Goal: Information Seeking & Learning: Learn about a topic

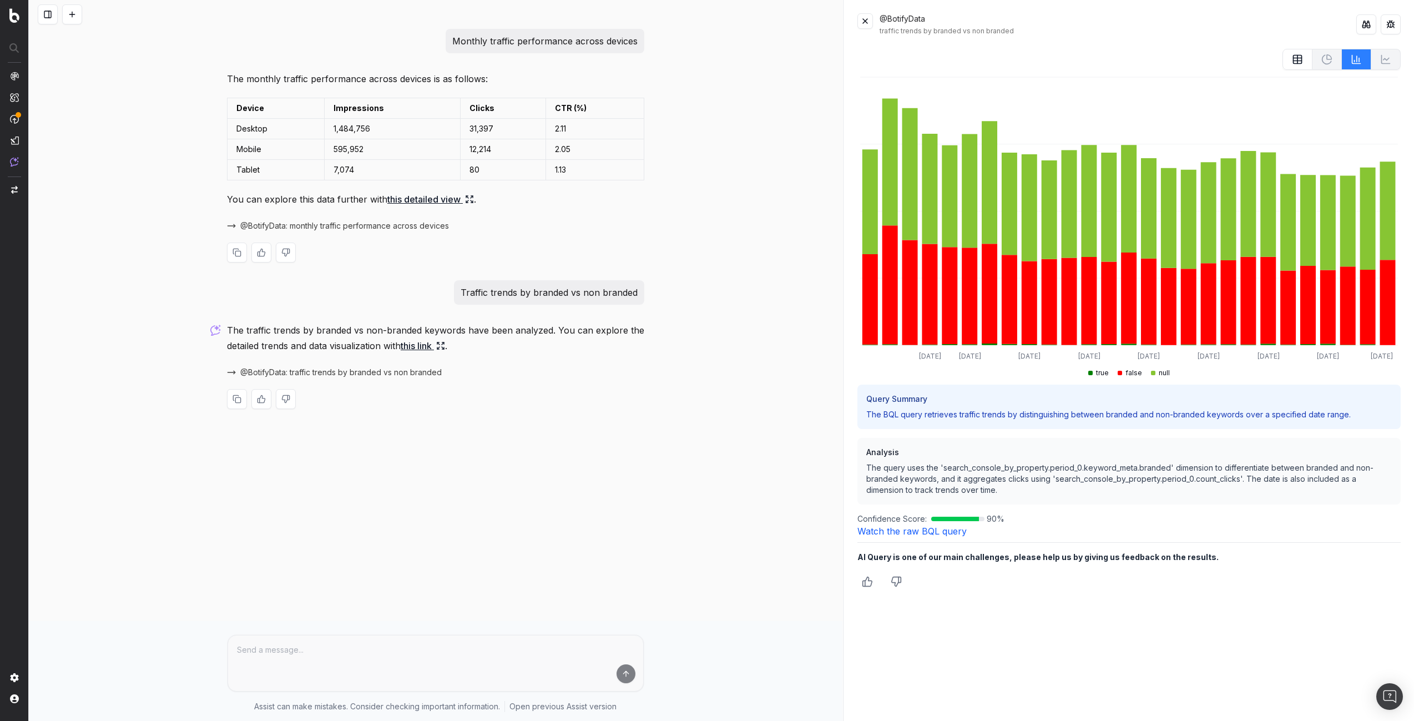
click at [365, 227] on span "@BotifyData: monthly traffic performance across devices" at bounding box center [344, 225] width 209 height 11
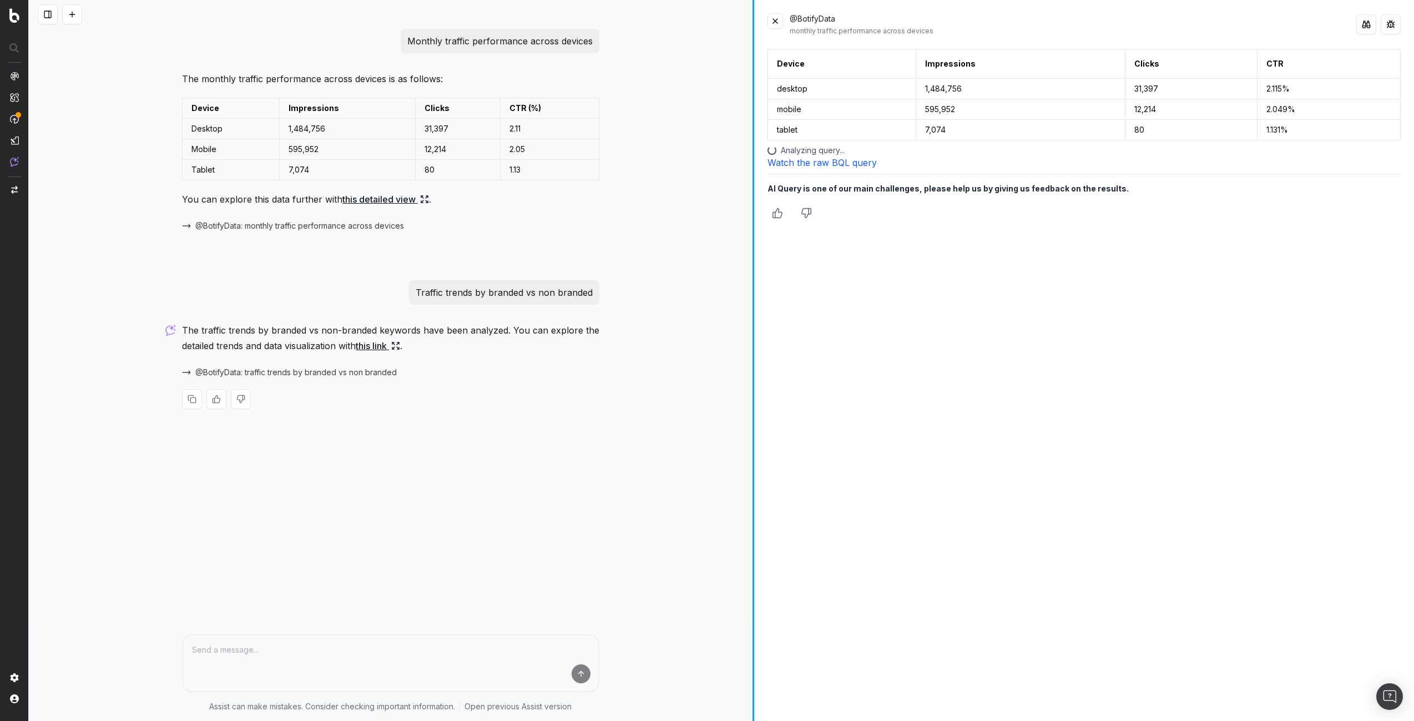
click at [649, 230] on div "Monthly traffic performance across devices The monthly traffic performance acro…" at bounding box center [722, 360] width 1386 height 721
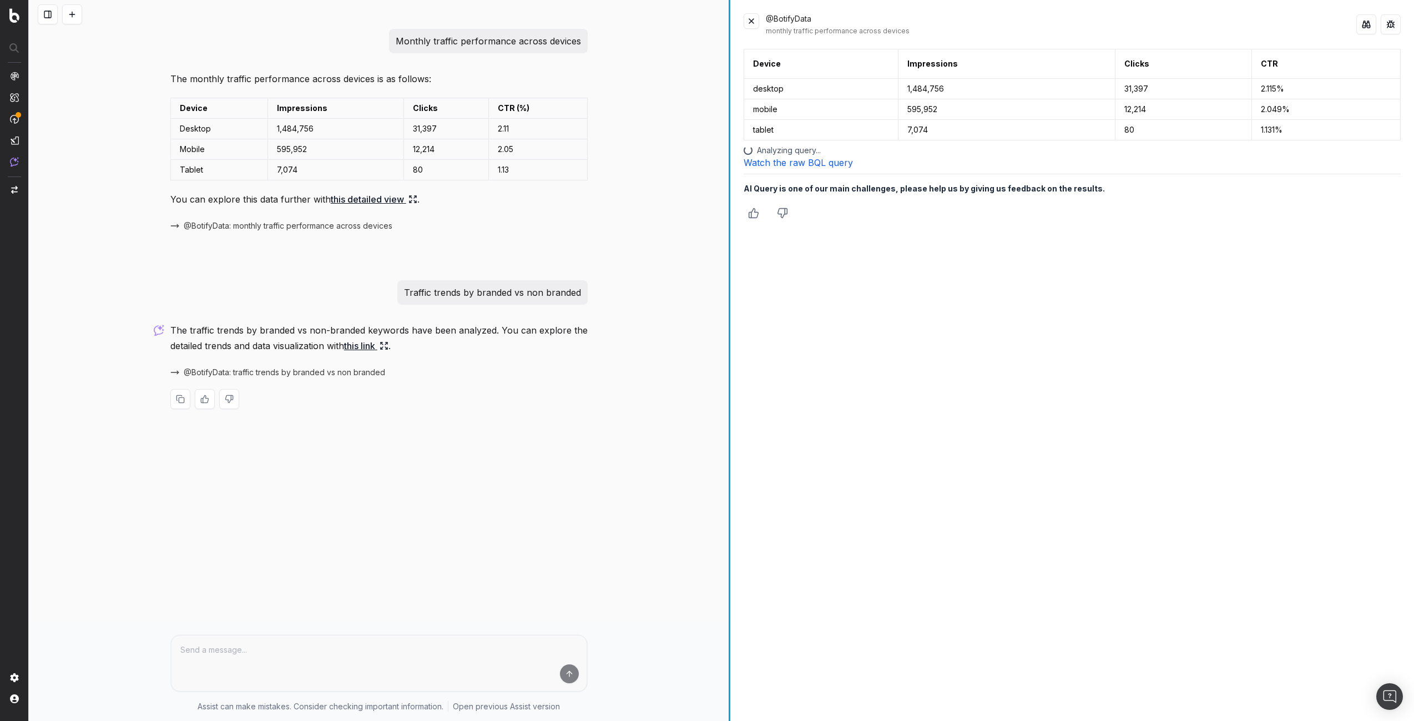
click at [730, 183] on div at bounding box center [730, 360] width 2 height 721
click at [430, 40] on p "Monthly traffic performance across devices" at bounding box center [488, 41] width 185 height 16
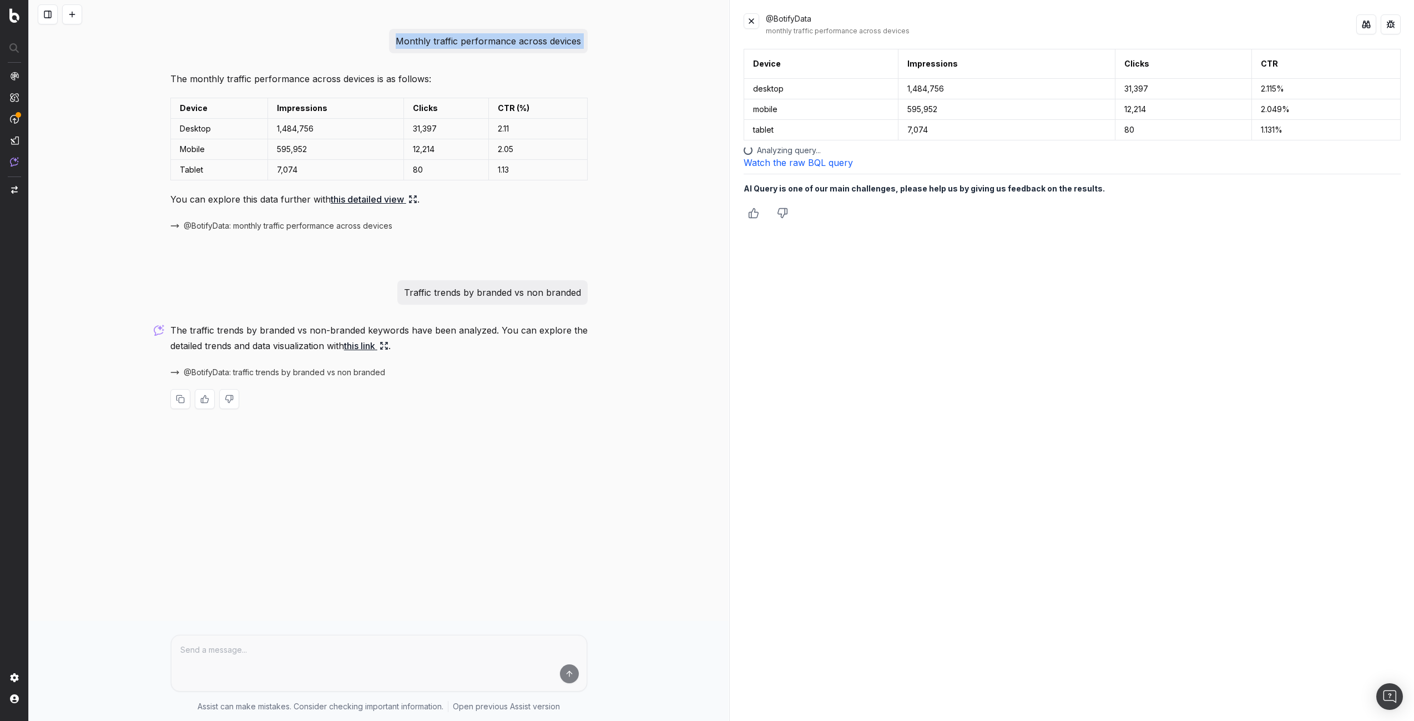
click at [430, 40] on p "Monthly traffic performance across devices" at bounding box center [488, 41] width 185 height 16
copy p "Monthly traffic performance across devices"
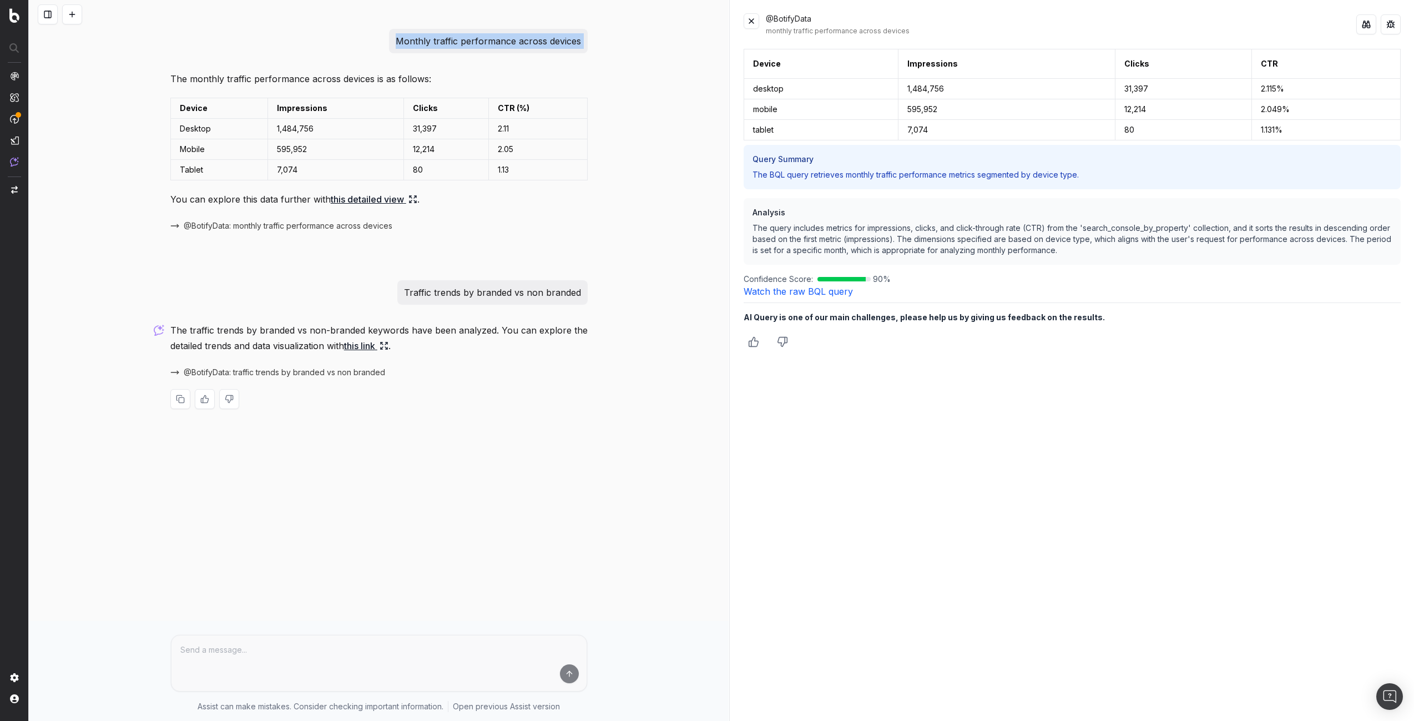
click at [826, 294] on link "Watch the raw BQL query" at bounding box center [798, 291] width 109 height 11
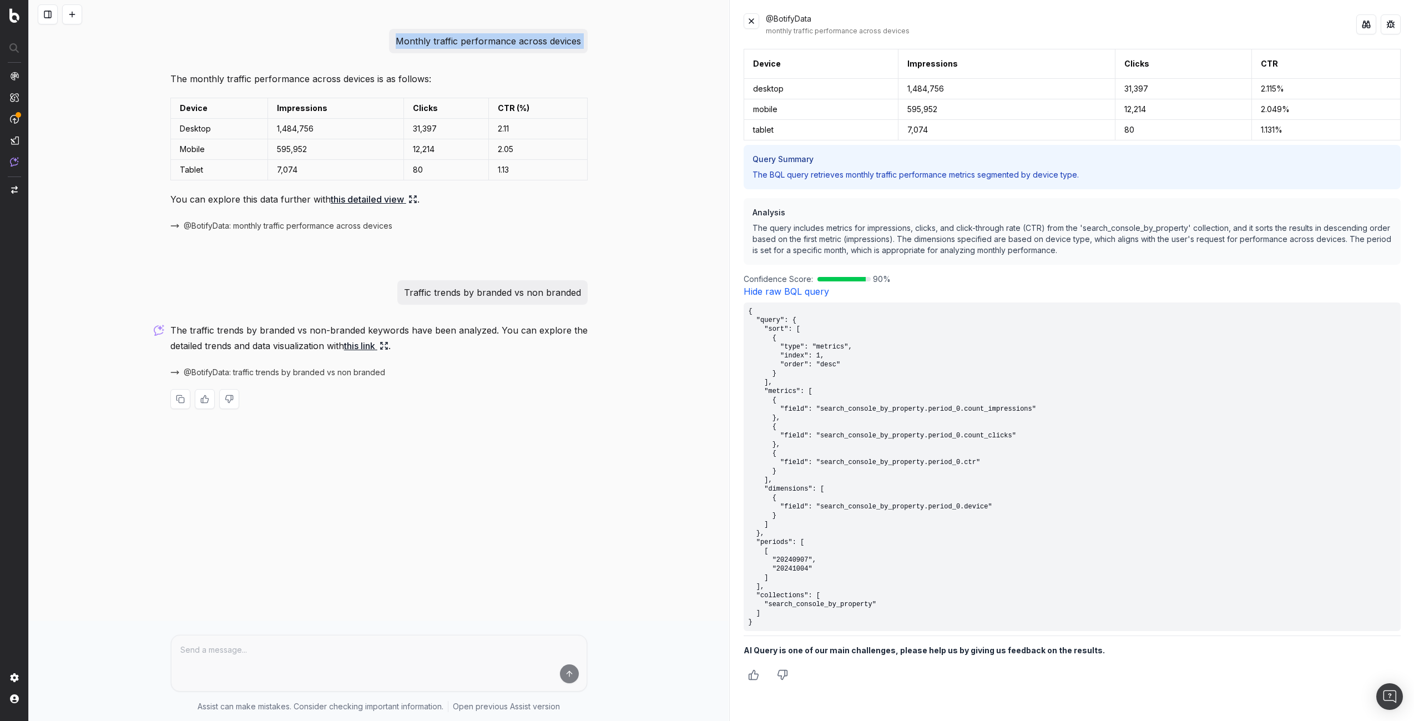
click at [329, 374] on span "@BotifyData: traffic trends by branded vs non branded" at bounding box center [284, 372] width 201 height 11
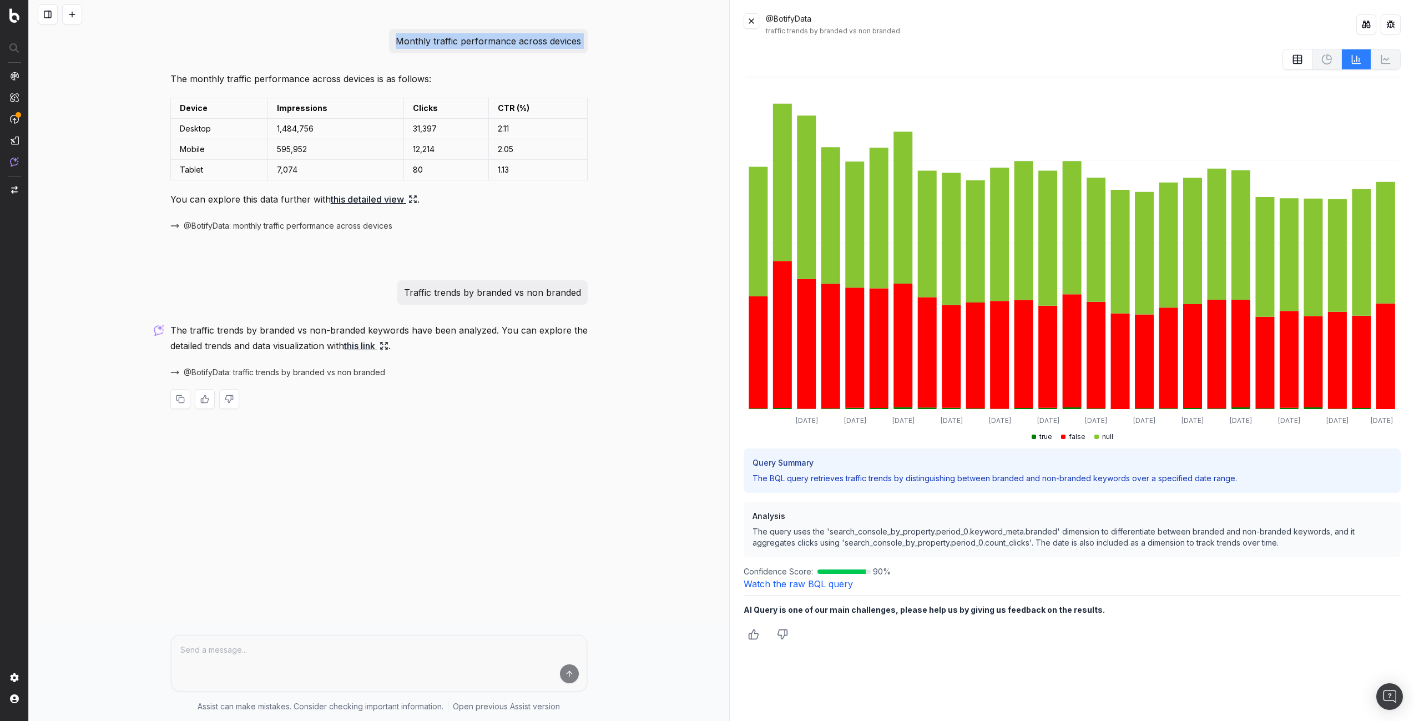
click at [797, 581] on link "Watch the raw BQL query" at bounding box center [798, 583] width 109 height 11
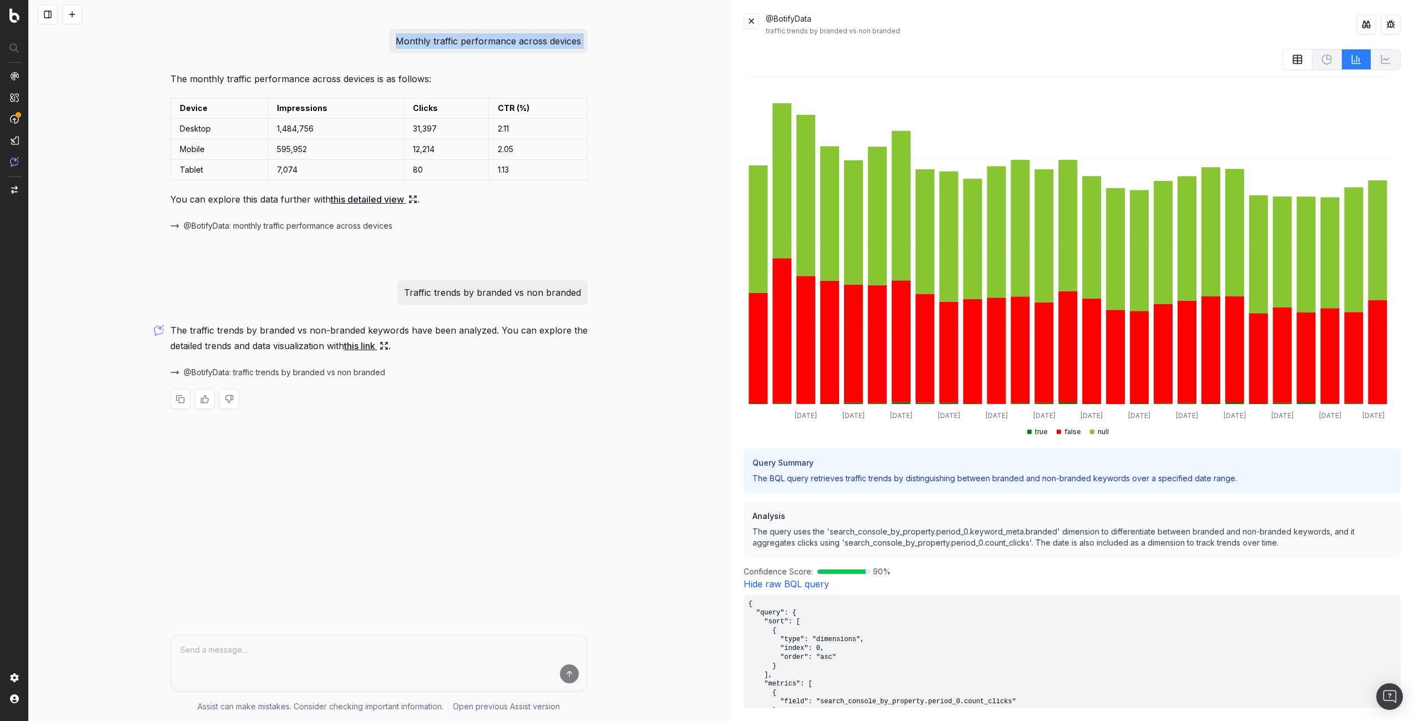
click at [1364, 23] on button at bounding box center [1367, 24] width 20 height 20
